Goal: Task Accomplishment & Management: Manage account settings

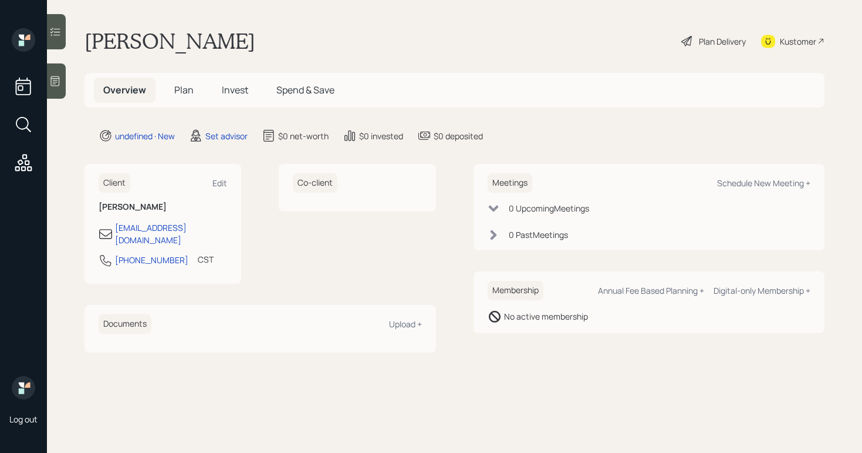
click at [56, 79] on icon at bounding box center [55, 81] width 12 height 12
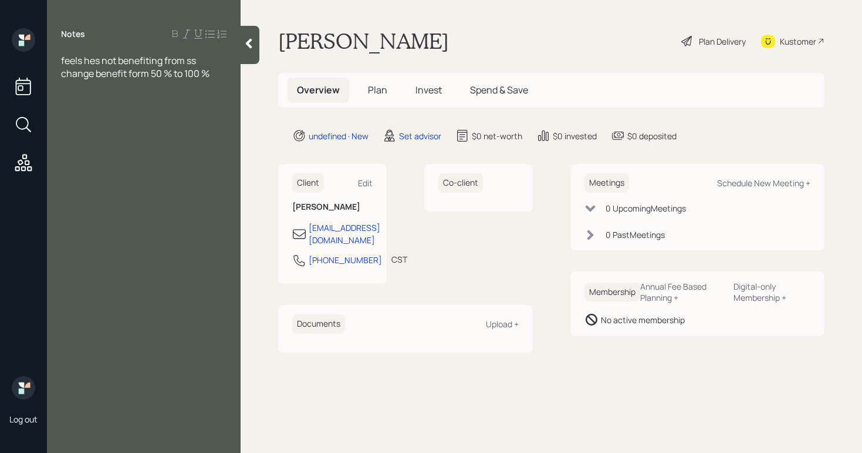
click at [233, 72] on div "feels hes not benefiting from ss change benefit form 50 % to 100 %" at bounding box center [144, 67] width 194 height 26
click at [226, 74] on div "feels hes not benefiting from ss change benefit form 50 % to 100 %" at bounding box center [144, 67] width 166 height 26
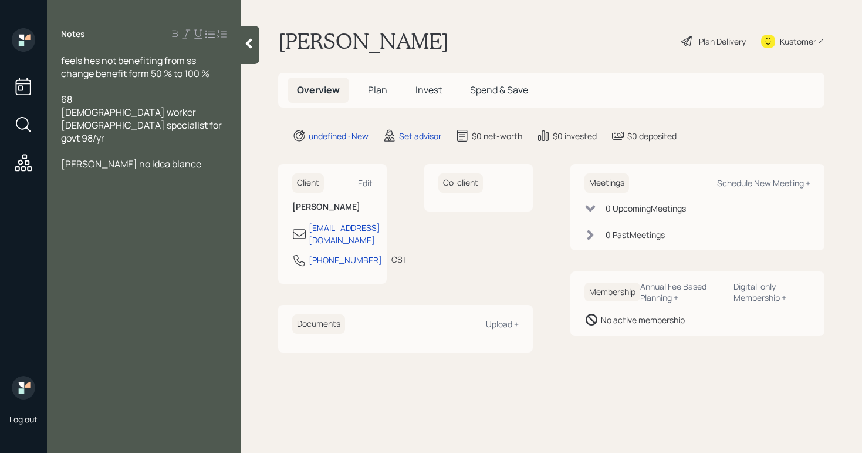
click at [141, 157] on span "Roth IRA no idea blance" at bounding box center [131, 163] width 140 height 13
click at [198, 157] on div "Roth IRA no idea balance" at bounding box center [144, 163] width 166 height 13
click at [135, 170] on div "brokerage" at bounding box center [144, 176] width 166 height 13
click at [154, 170] on span "brokerage accounts/Edward jones" at bounding box center [121, 183] width 121 height 26
click at [233, 152] on div "feels hes not benefiting from ss change benefit form 50 % to 100 % 68 full time…" at bounding box center [144, 125] width 194 height 142
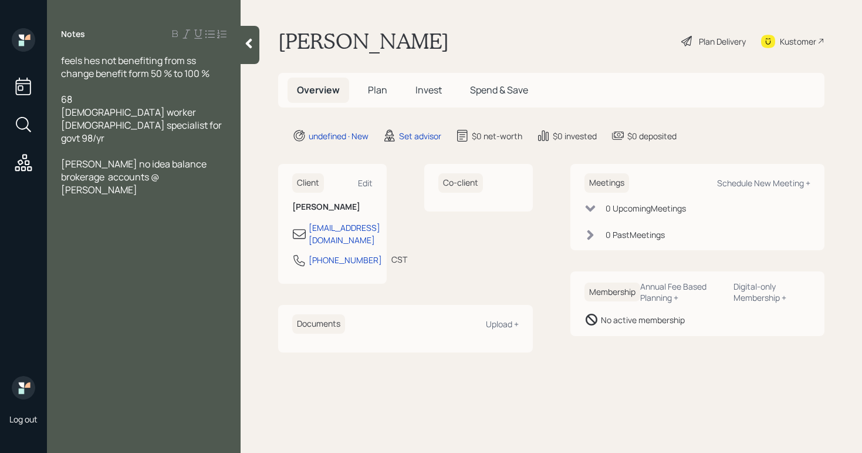
click at [224, 170] on div "brokerage accounts @ Edward jones" at bounding box center [144, 183] width 166 height 26
click at [227, 222] on div "feels hes not benefiting from ss change benefit form 50 % to 100 % 68 full time…" at bounding box center [144, 157] width 194 height 207
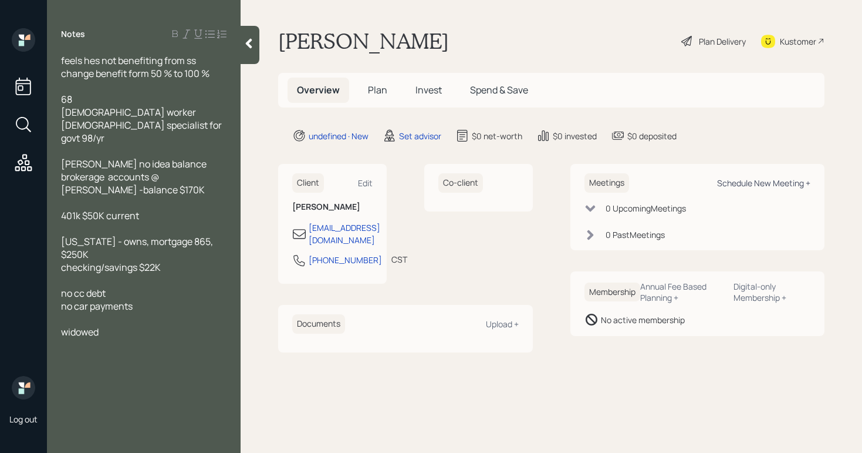
click at [758, 185] on div "Schedule New Meeting +" at bounding box center [763, 182] width 93 height 11
select select "round-robin"
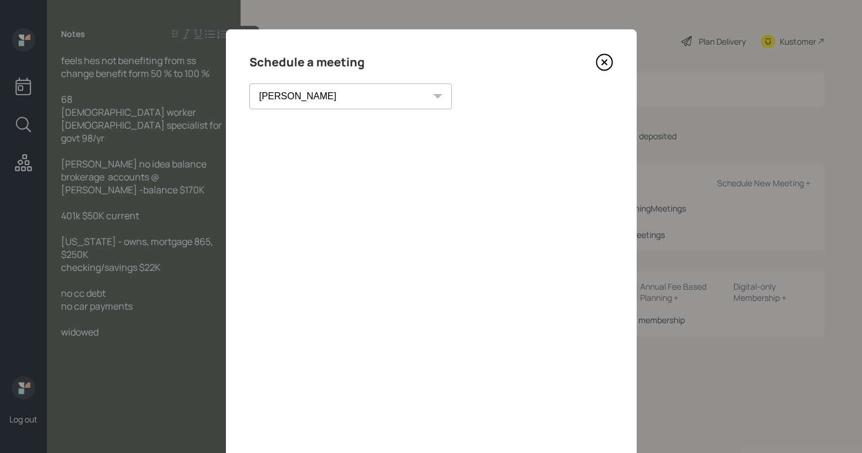
click at [606, 63] on icon at bounding box center [605, 62] width 18 height 18
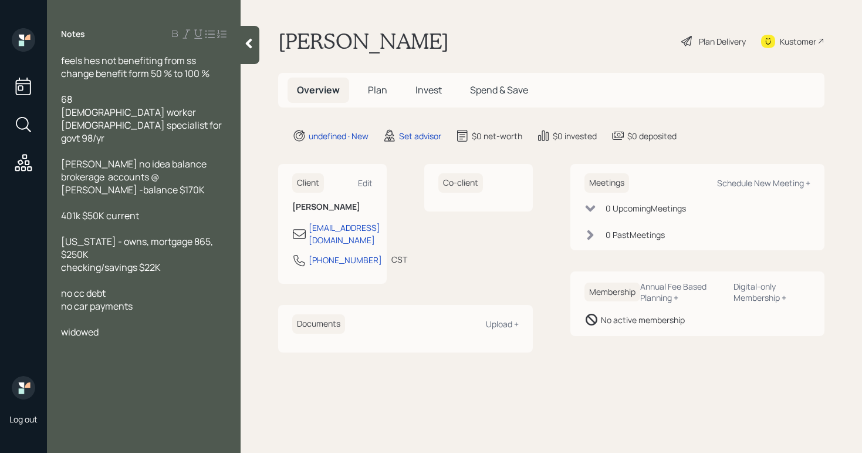
click at [204, 59] on div "feels hes not benefiting from ss change benefit form 50 % to 100 %" at bounding box center [144, 67] width 166 height 26
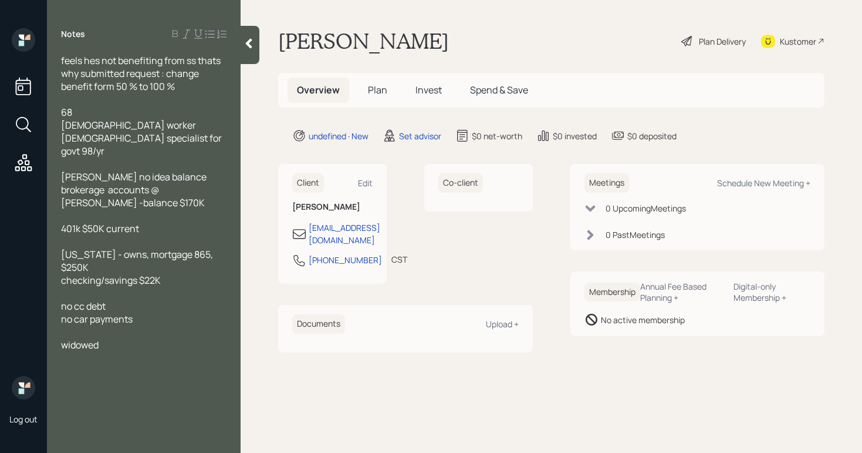
click at [200, 86] on div "feels hes not benefiting from ss thats why submitted request : change benefit f…" at bounding box center [144, 73] width 166 height 39
click at [89, 110] on div "68" at bounding box center [144, 112] width 166 height 13
drag, startPoint x: 122, startPoint y: 330, endPoint x: 91, endPoint y: 315, distance: 34.6
click at [48, 316] on div "Notes feels hes not benefiting from ss thats why submitted request : change ben…" at bounding box center [144, 233] width 194 height 410
click at [112, 338] on div "widowed" at bounding box center [144, 344] width 166 height 13
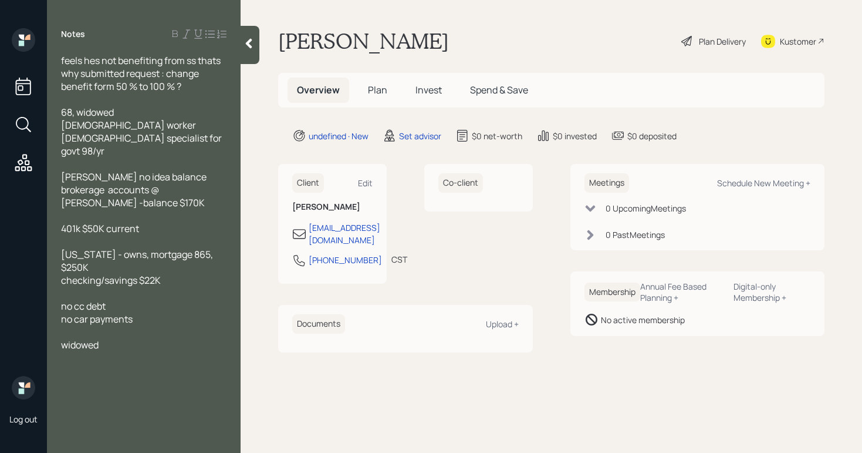
drag, startPoint x: 112, startPoint y: 321, endPoint x: 52, endPoint y: 314, distance: 60.3
click at [52, 314] on div "feels hes not benefiting from ss thats why submitted request : change benefit f…" at bounding box center [144, 202] width 194 height 297
click at [91, 137] on span "full time worker contract specialist for govt 98/yr" at bounding box center [142, 138] width 163 height 39
click at [244, 50] on div at bounding box center [250, 45] width 19 height 38
